Goal: Task Accomplishment & Management: Use online tool/utility

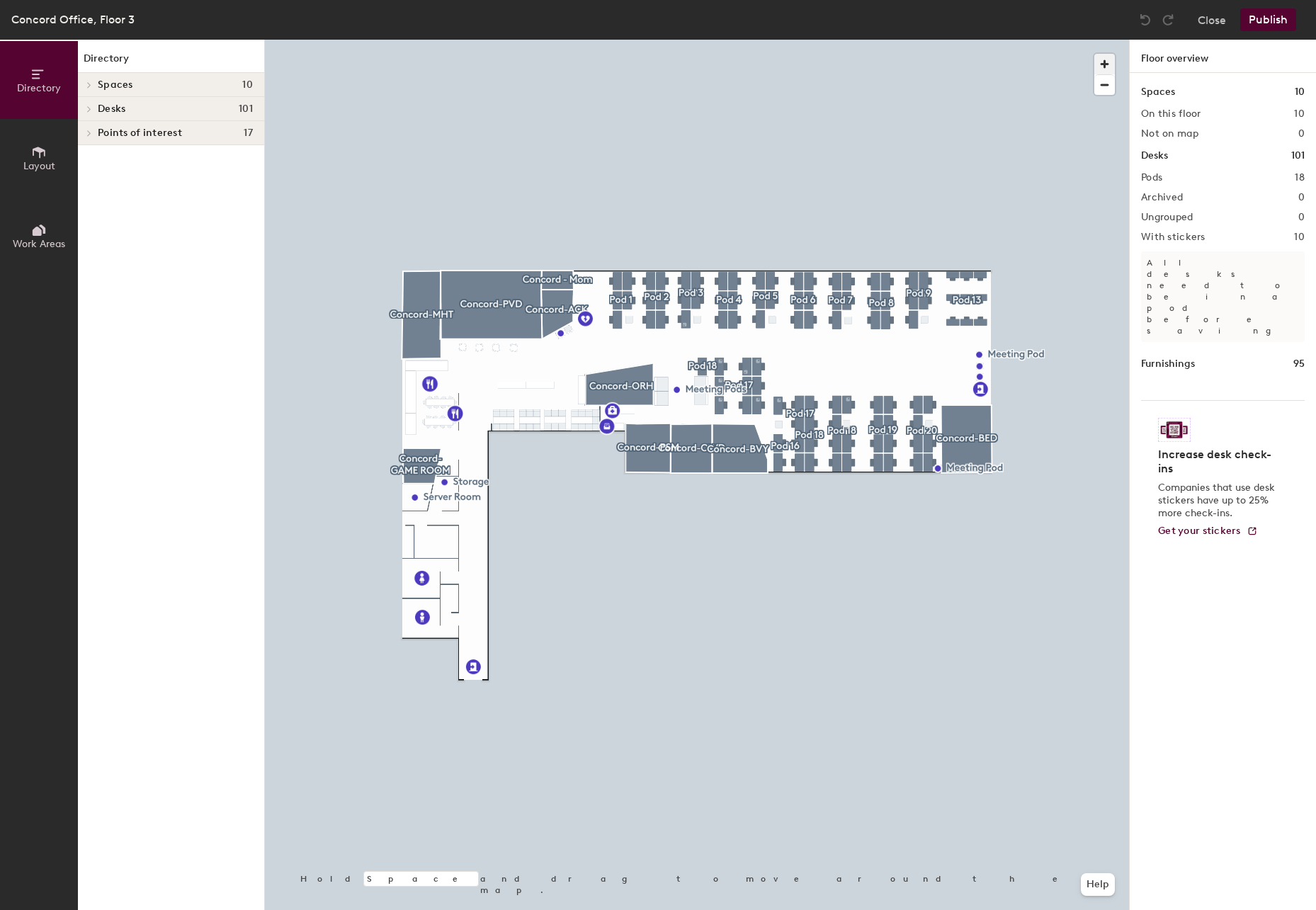
click at [1108, 67] on span "button" at bounding box center [1105, 64] width 21 height 21
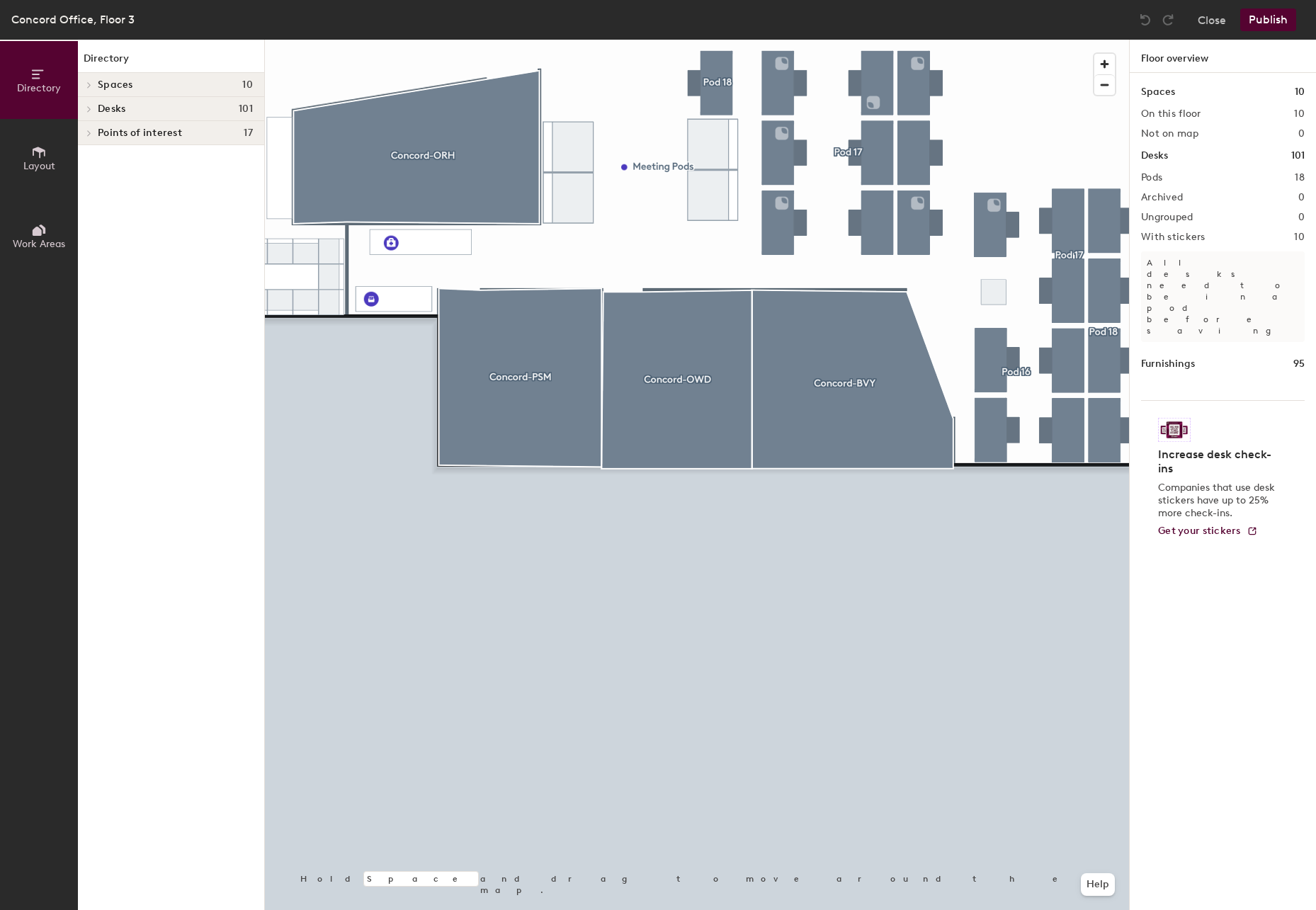
click at [152, 878] on div "Directory Layout Work Areas Directory Spaces 10 [GEOGRAPHIC_DATA] - [GEOGRAPHIC…" at bounding box center [658, 475] width 1316 height 871
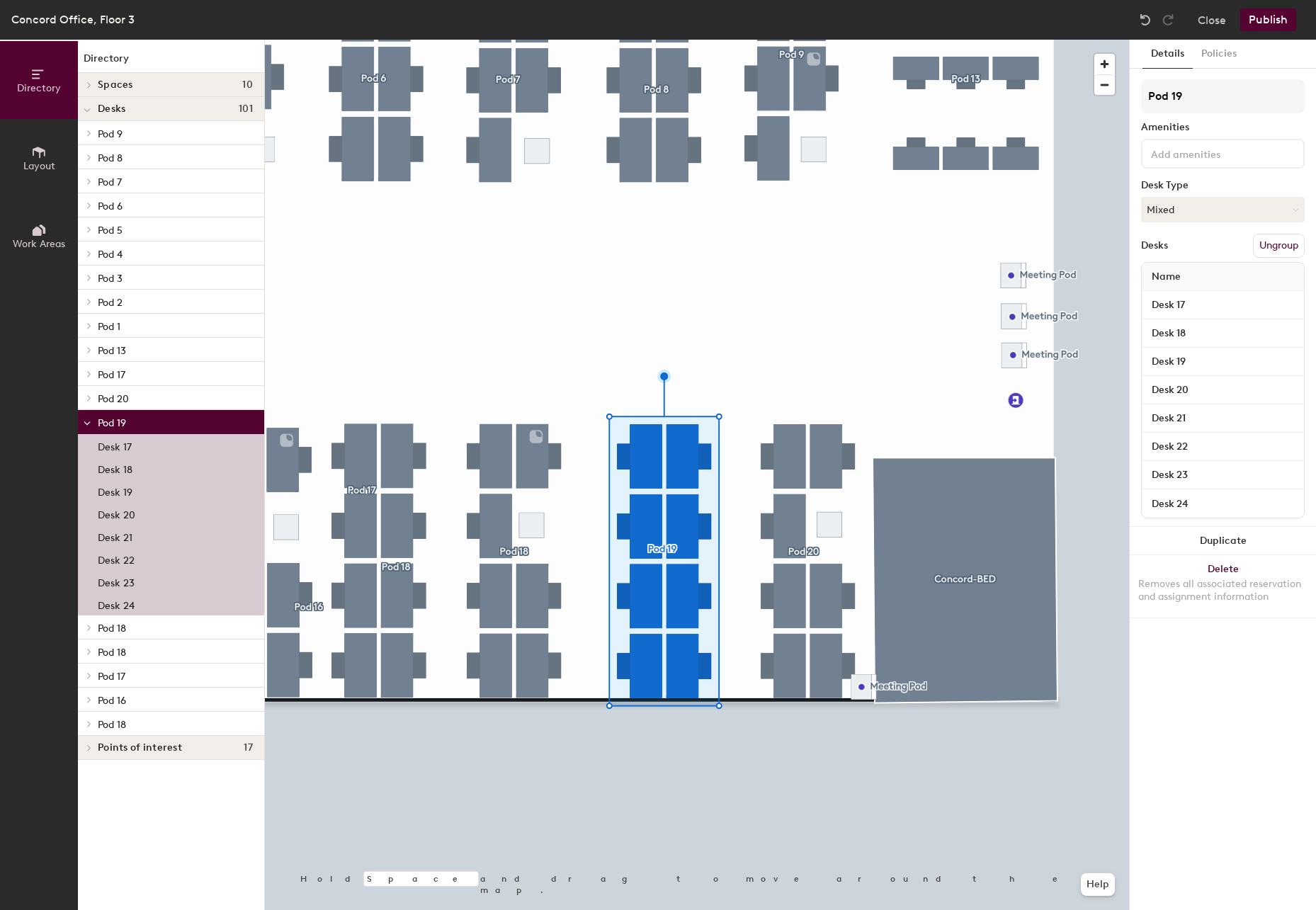
click at [123, 488] on p "Desk 19" at bounding box center [114, 490] width 35 height 16
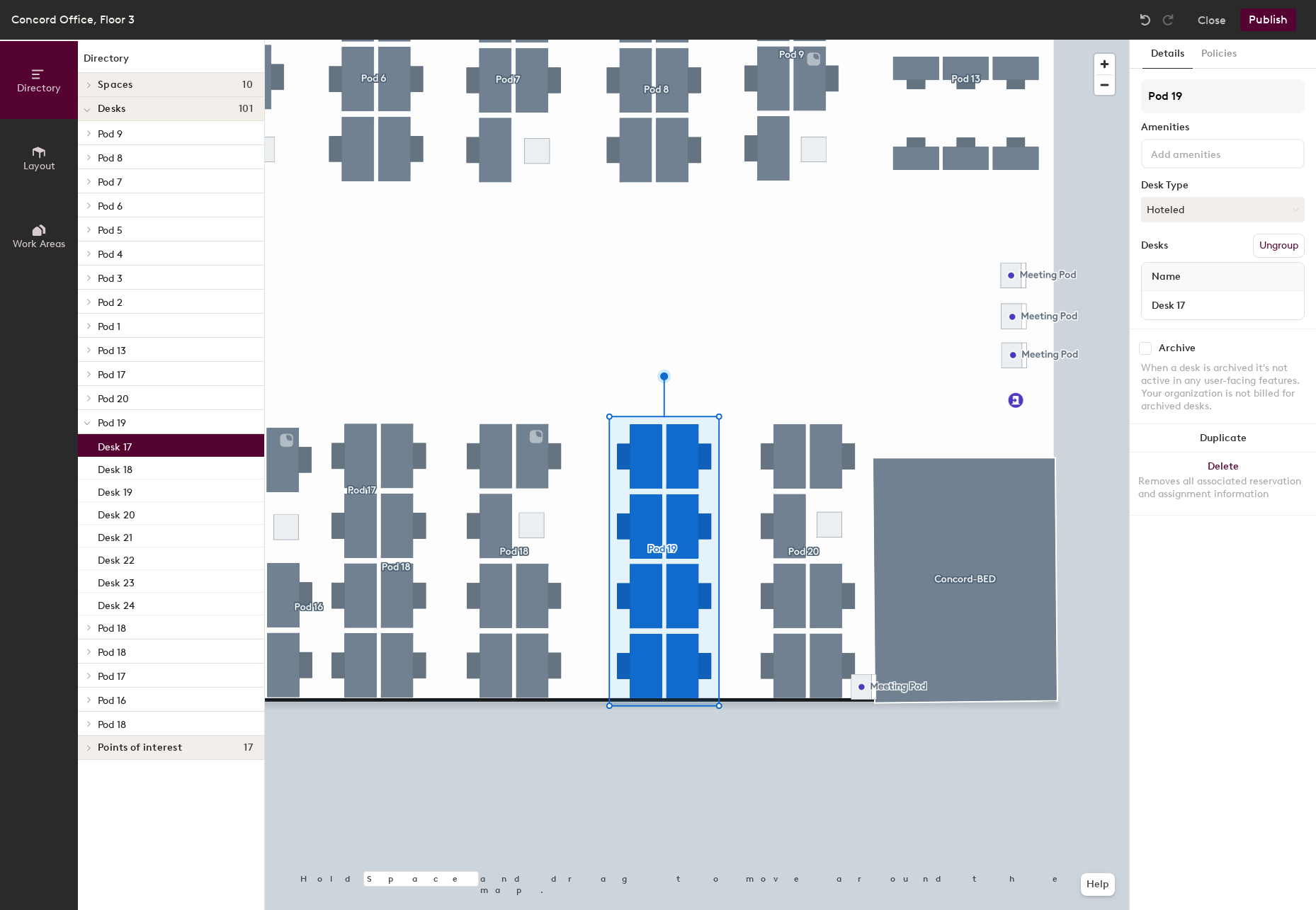
click at [146, 445] on div "Desk 17" at bounding box center [171, 445] width 186 height 23
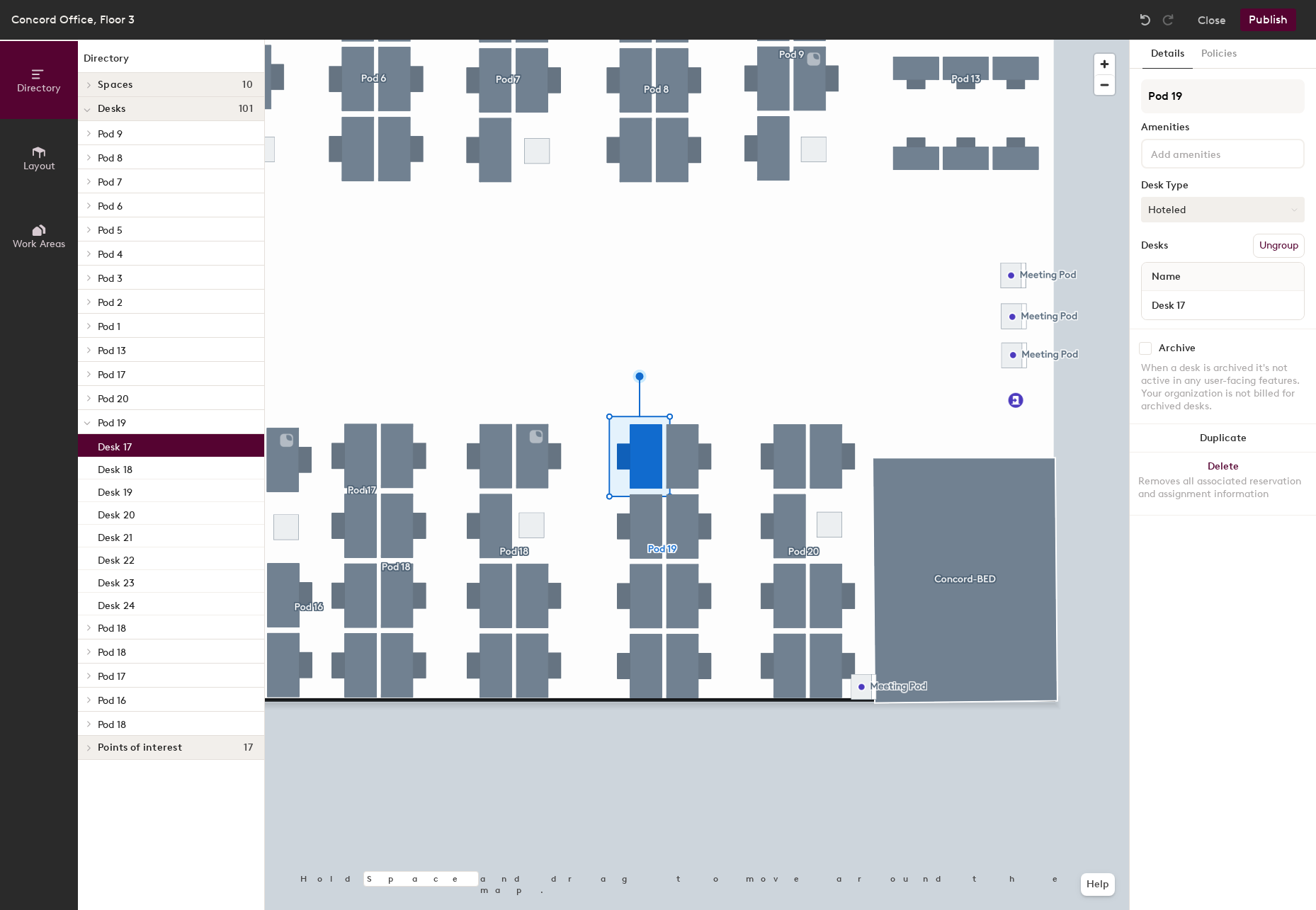
click at [1284, 208] on button "Hoteled" at bounding box center [1223, 210] width 164 height 26
click at [1190, 251] on div "Assigned" at bounding box center [1213, 253] width 142 height 21
click at [1269, 22] on button "Publish" at bounding box center [1268, 20] width 56 height 23
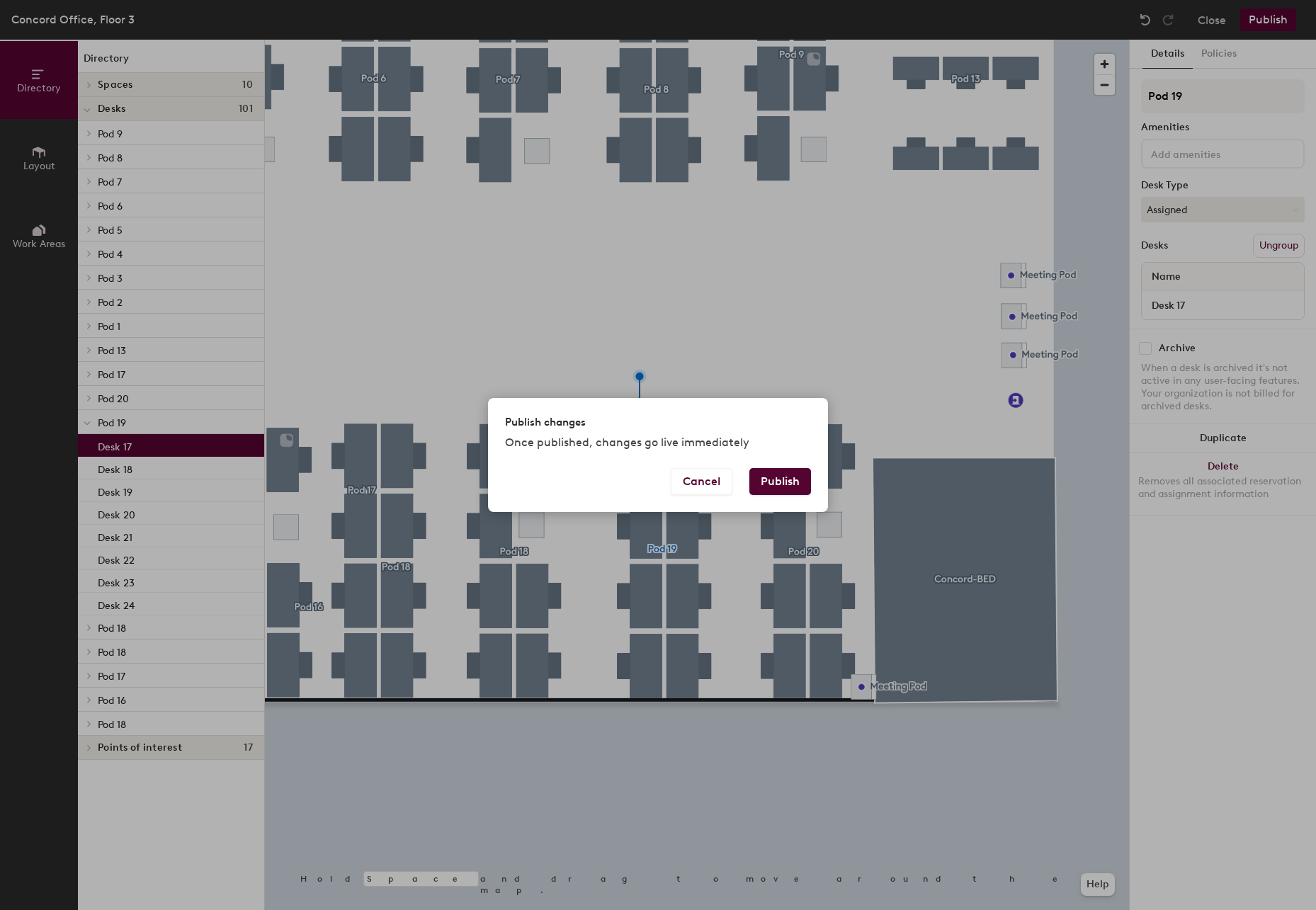
click at [775, 479] on button "Publish" at bounding box center [780, 482] width 61 height 27
